Goal: Ask a question

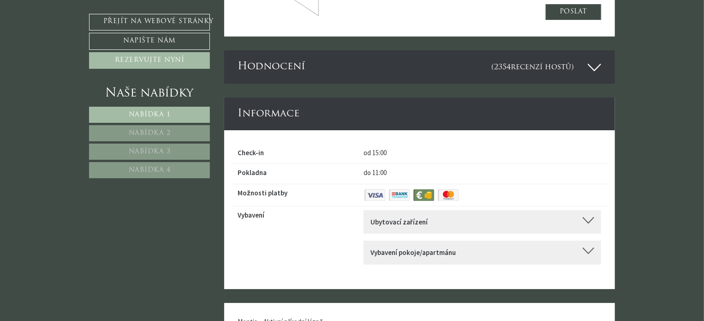
scroll to position [3414, 0]
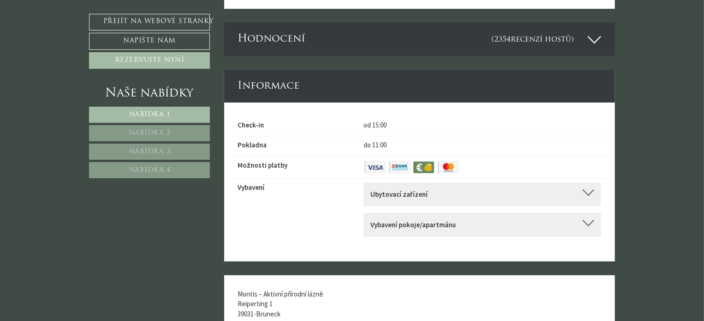
click at [584, 199] on div "Ubytovací zařízení" at bounding box center [483, 194] width 224 height 10
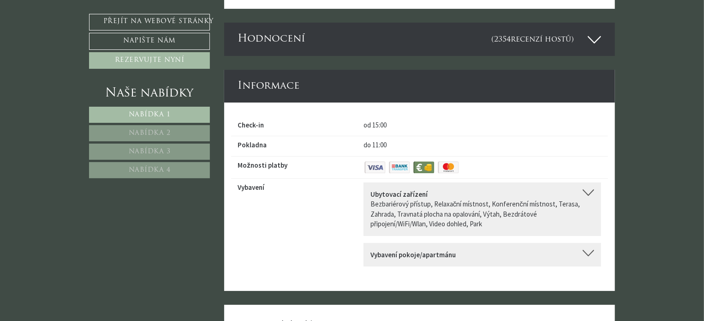
click at [584, 199] on div "Ubytovací zařízení" at bounding box center [483, 194] width 224 height 10
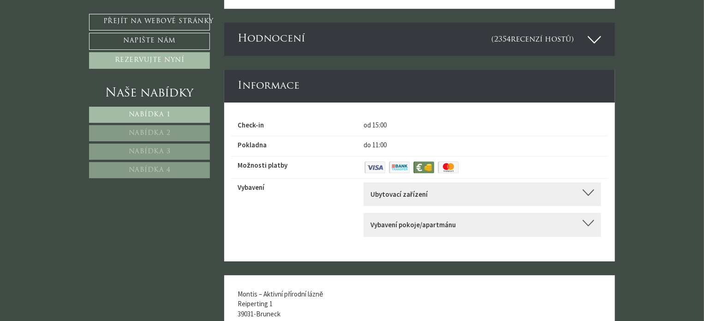
click at [587, 226] on div at bounding box center [589, 223] width 12 height 6
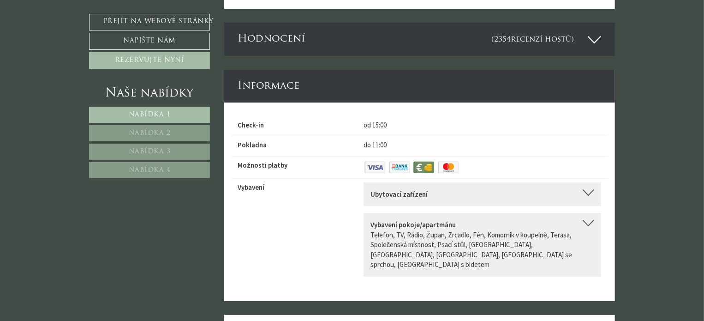
click at [587, 226] on div at bounding box center [589, 223] width 12 height 6
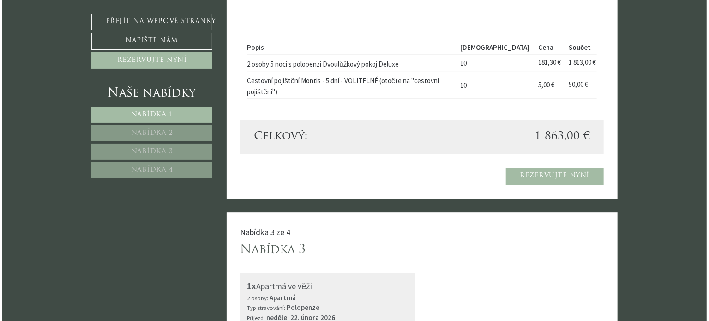
scroll to position [1292, 0]
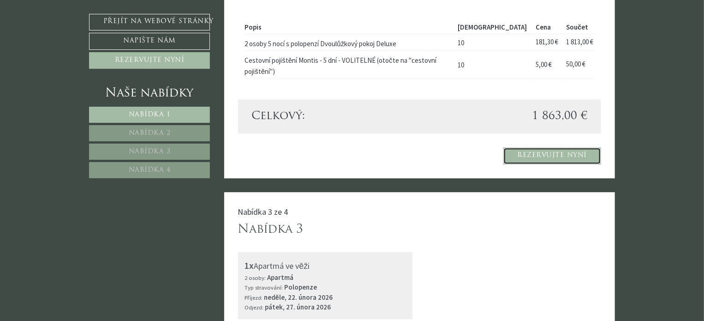
click at [569, 159] on font "Rezervujte nyní" at bounding box center [553, 155] width 70 height 7
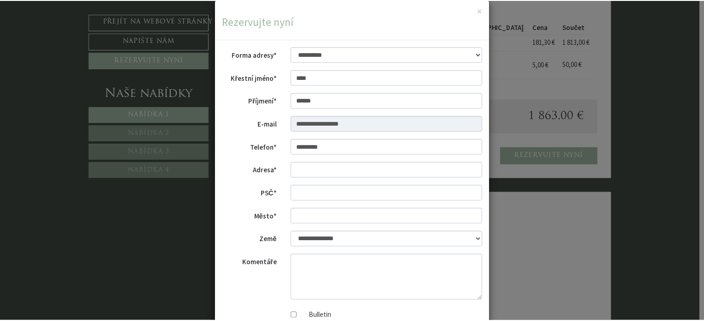
scroll to position [0, 0]
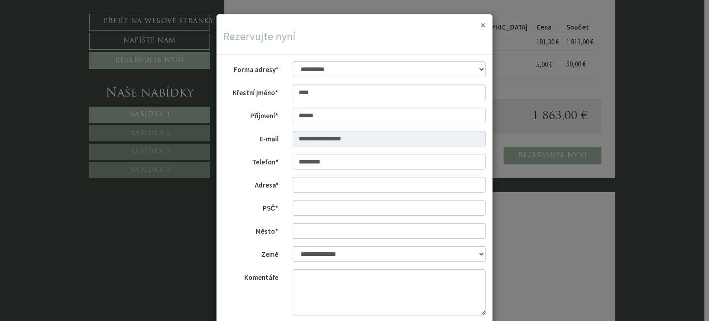
click at [481, 28] on font "×" at bounding box center [482, 25] width 5 height 12
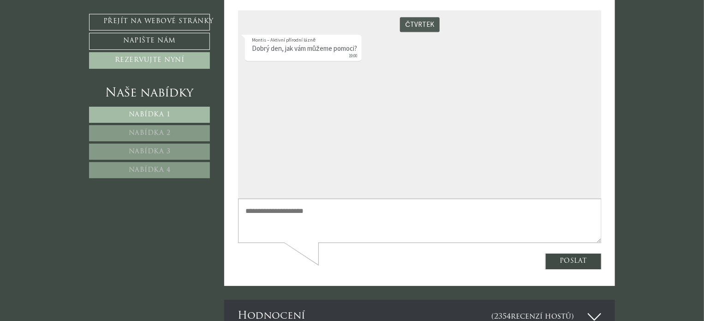
scroll to position [2999, 0]
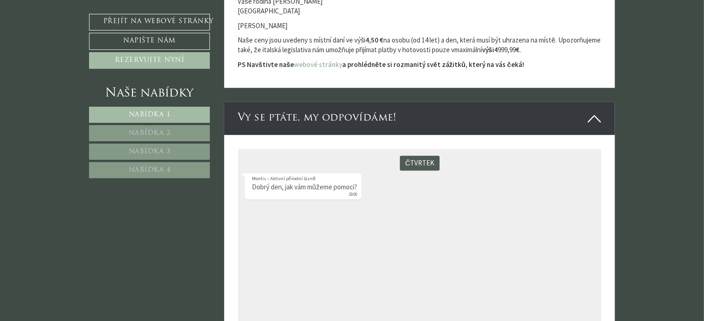
click at [278, 188] on font "Dobrý den, jak vám můžeme pomoci?" at bounding box center [303, 186] width 105 height 9
click at [269, 218] on div "čtvrtek Montis – Aktivní přírodní lázně Dobrý den, jak vám můžeme pomoci? 19:00" at bounding box center [420, 242] width 364 height 188
click at [257, 205] on div "čtvrtek Montis – Aktivní přírodní lázně Dobrý den, jak vám můžeme pomoci? 19:00" at bounding box center [420, 242] width 364 height 188
click at [261, 188] on font "Dobrý den, jak vám můžeme pomoci?" at bounding box center [303, 186] width 105 height 9
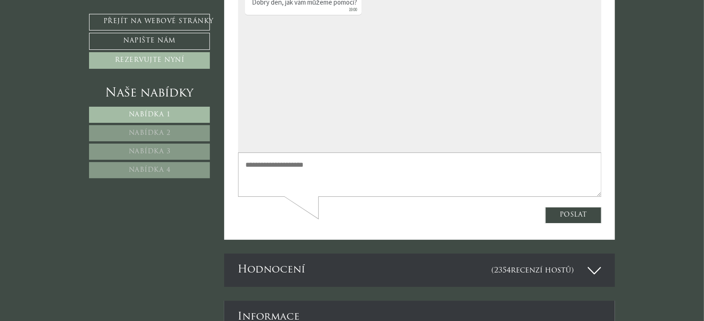
click at [269, 168] on textarea at bounding box center [420, 174] width 364 height 44
type textarea "**********"
click at [563, 219] on button "Poslat" at bounding box center [573, 215] width 56 height 17
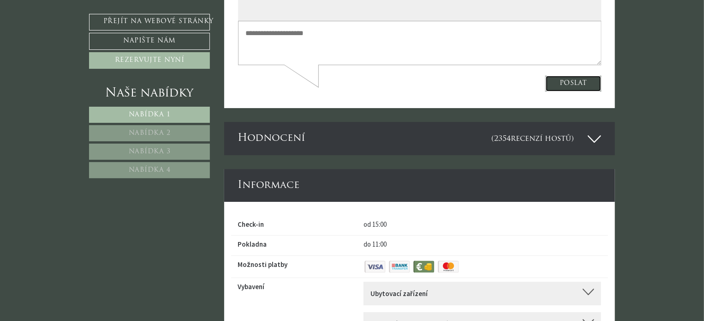
scroll to position [3368, 0]
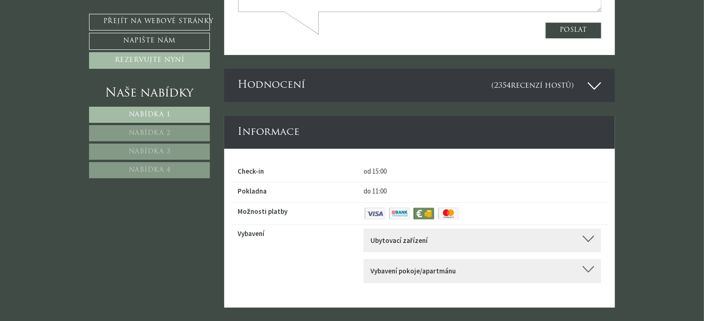
click at [589, 275] on div "Vybavení pokoje/apartmánu" at bounding box center [483, 271] width 224 height 10
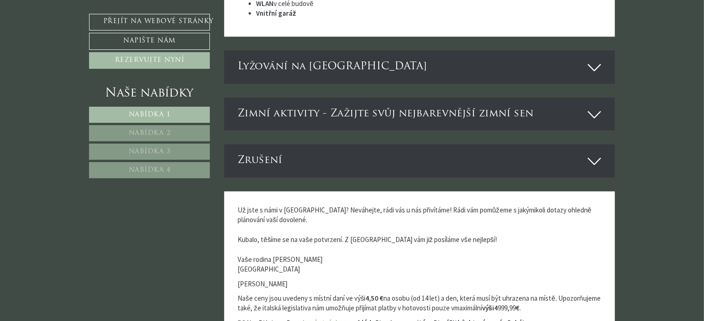
scroll to position [2722, 0]
